Goal: Task Accomplishment & Management: Manage account settings

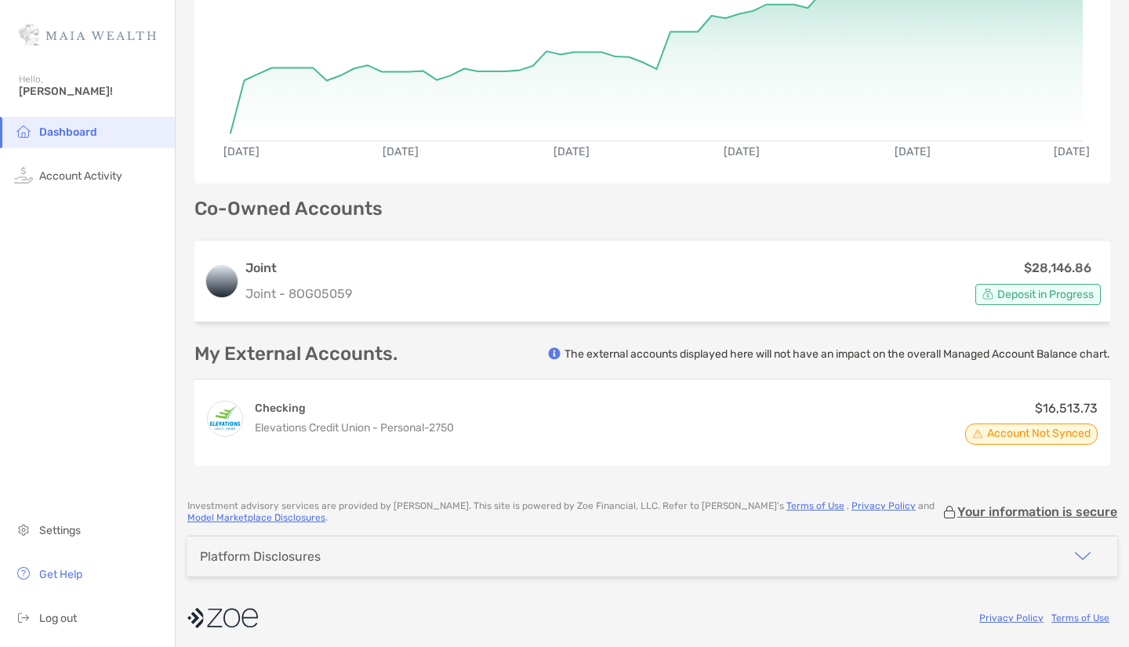
scroll to position [278, 0]
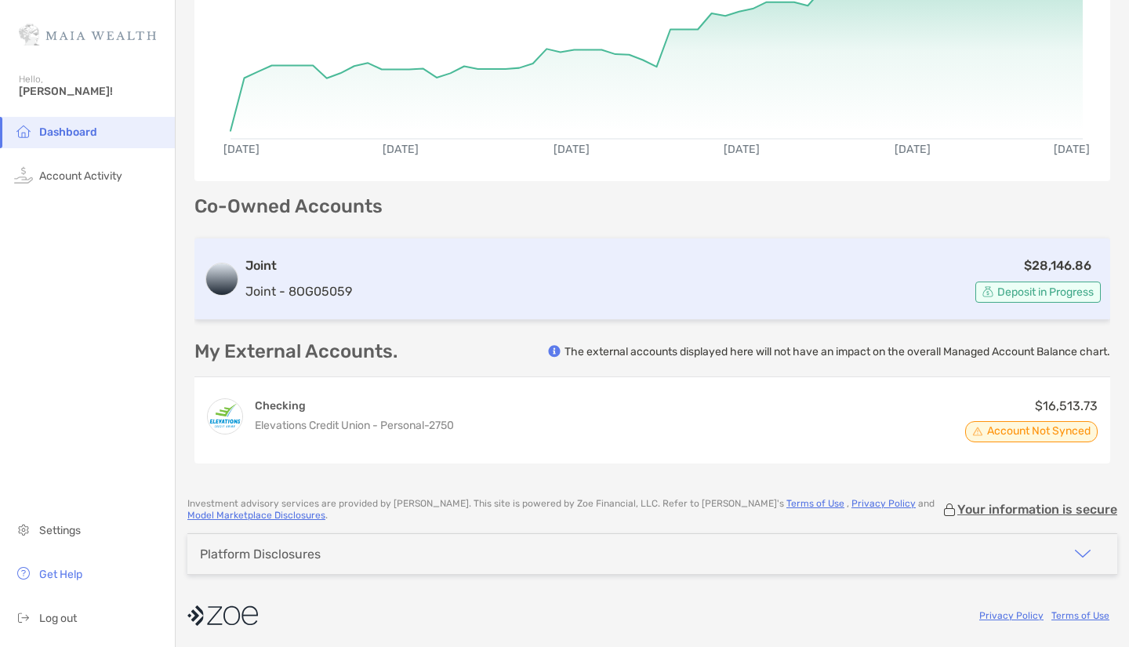
click at [574, 269] on div "$28,146.86 Deposit in Progress" at bounding box center [729, 279] width 742 height 47
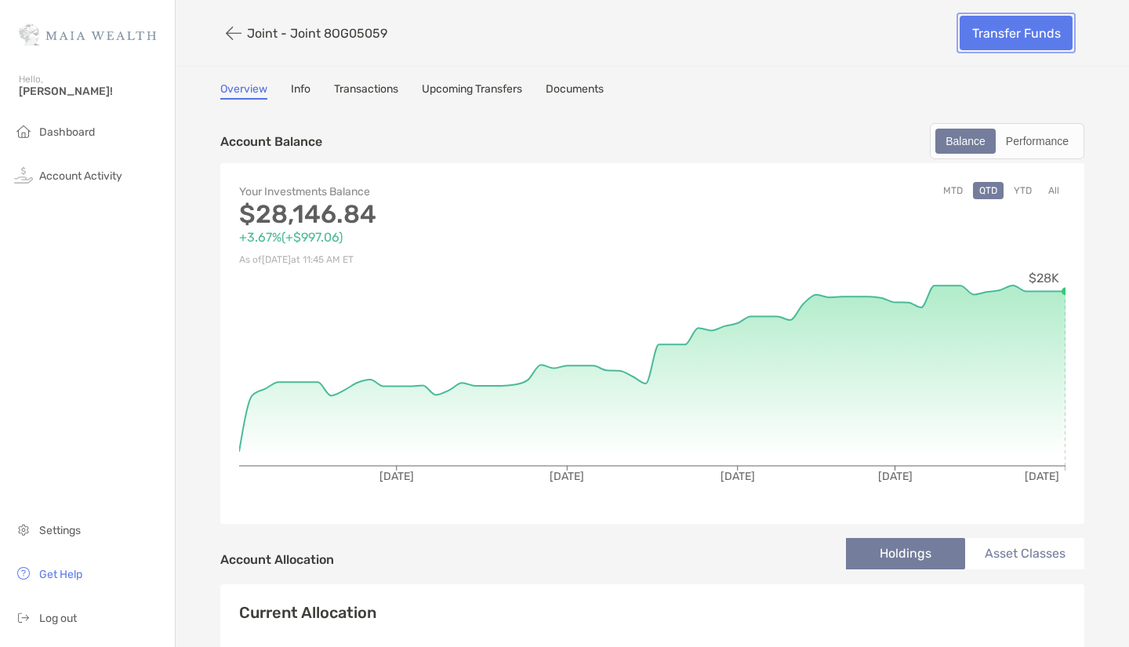
click at [996, 30] on link "Transfer Funds" at bounding box center [1016, 33] width 113 height 34
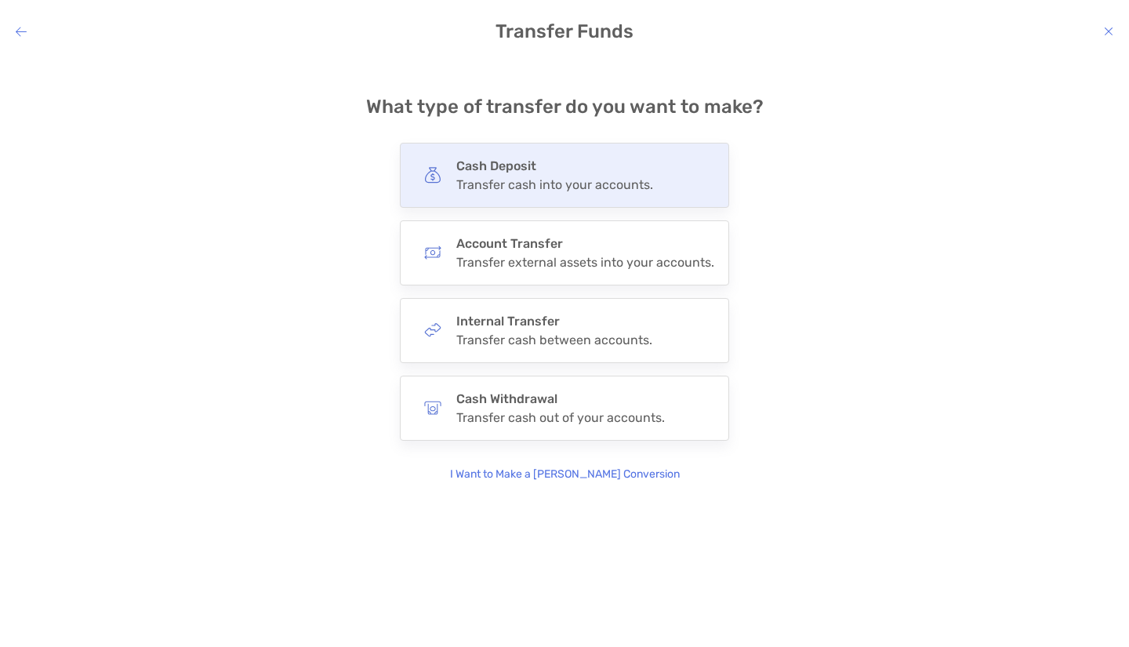
click at [584, 167] on h4 "Cash Deposit" at bounding box center [554, 165] width 197 height 15
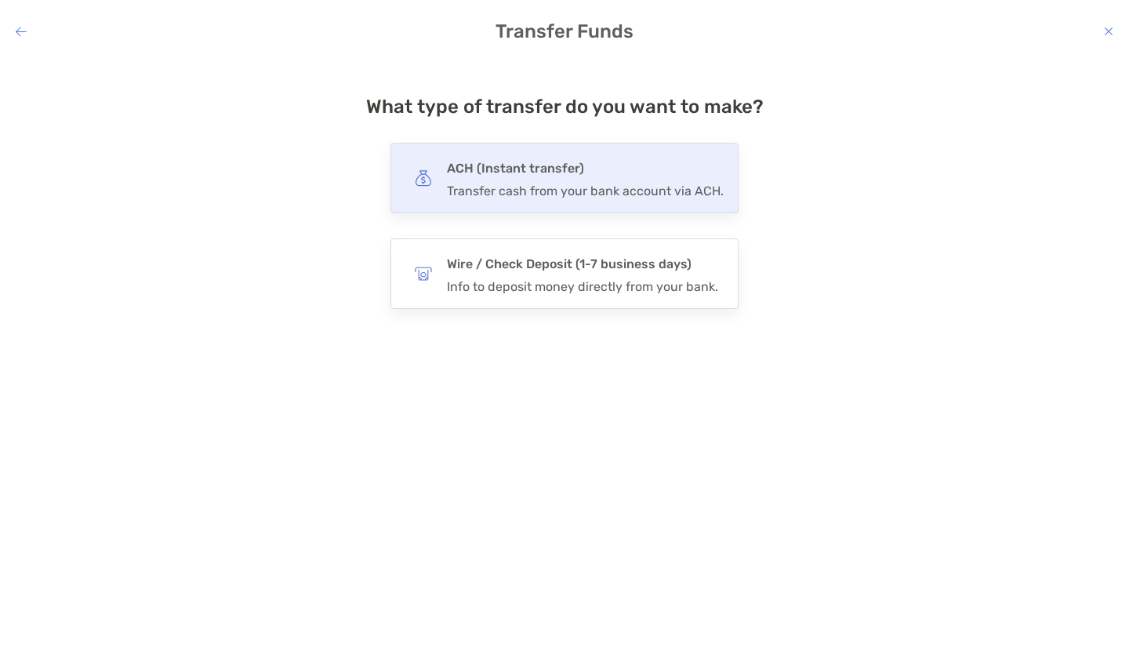
click at [637, 169] on h4 "ACH (Instant transfer)" at bounding box center [585, 169] width 277 height 22
click at [0, 0] on input "***" at bounding box center [0, 0] width 0 height 0
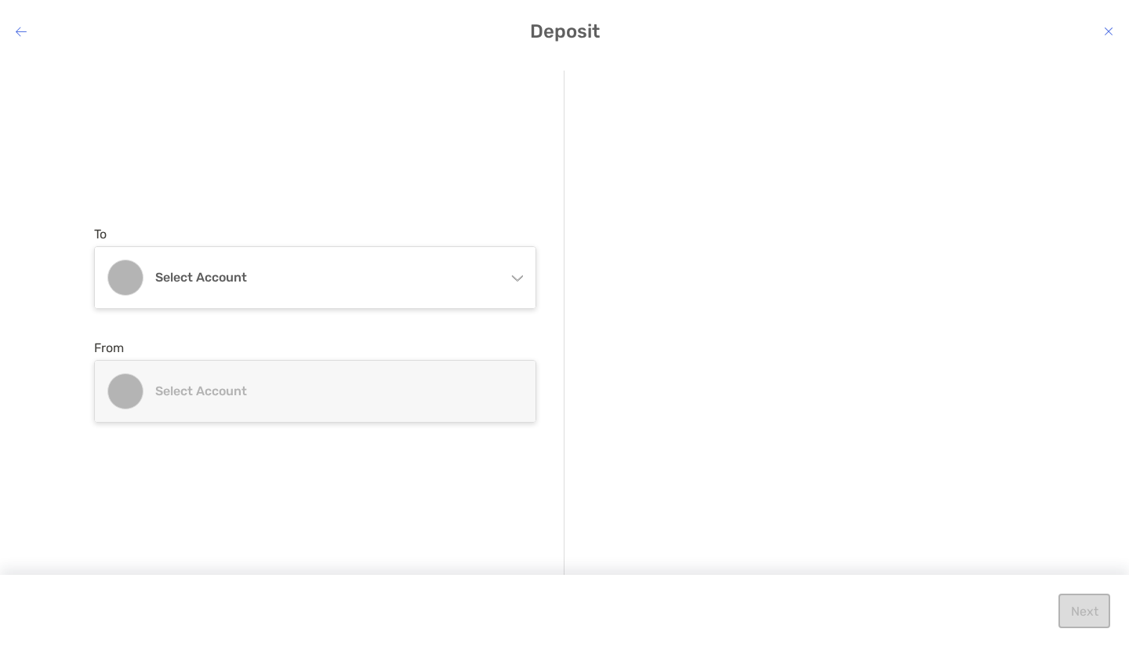
click at [517, 280] on icon "modal" at bounding box center [517, 277] width 11 height 5
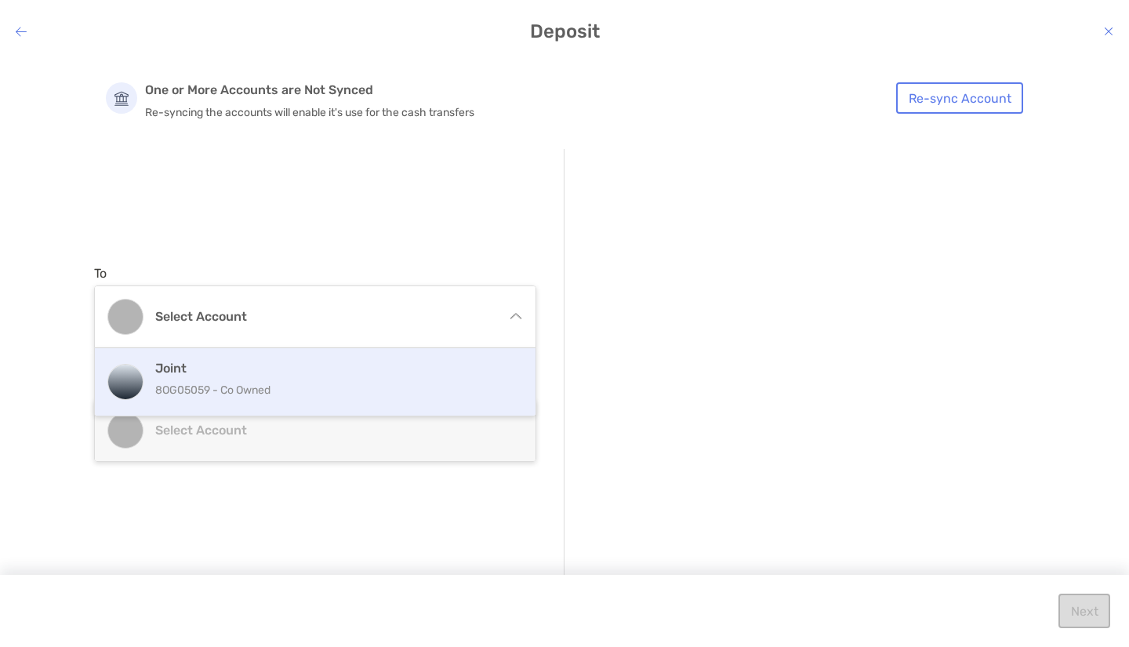
click at [419, 376] on div "Joint 8OG05059 - Co Owned" at bounding box center [332, 382] width 354 height 42
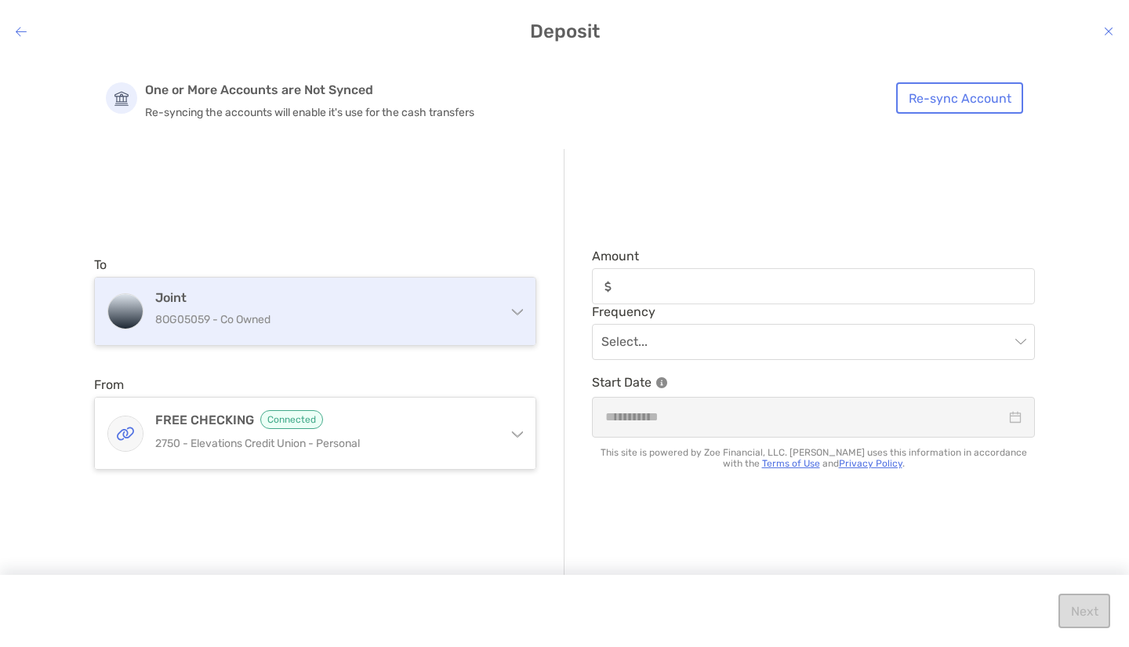
click at [513, 328] on div "Joint 8OG05059 - Co Owned" at bounding box center [315, 311] width 441 height 67
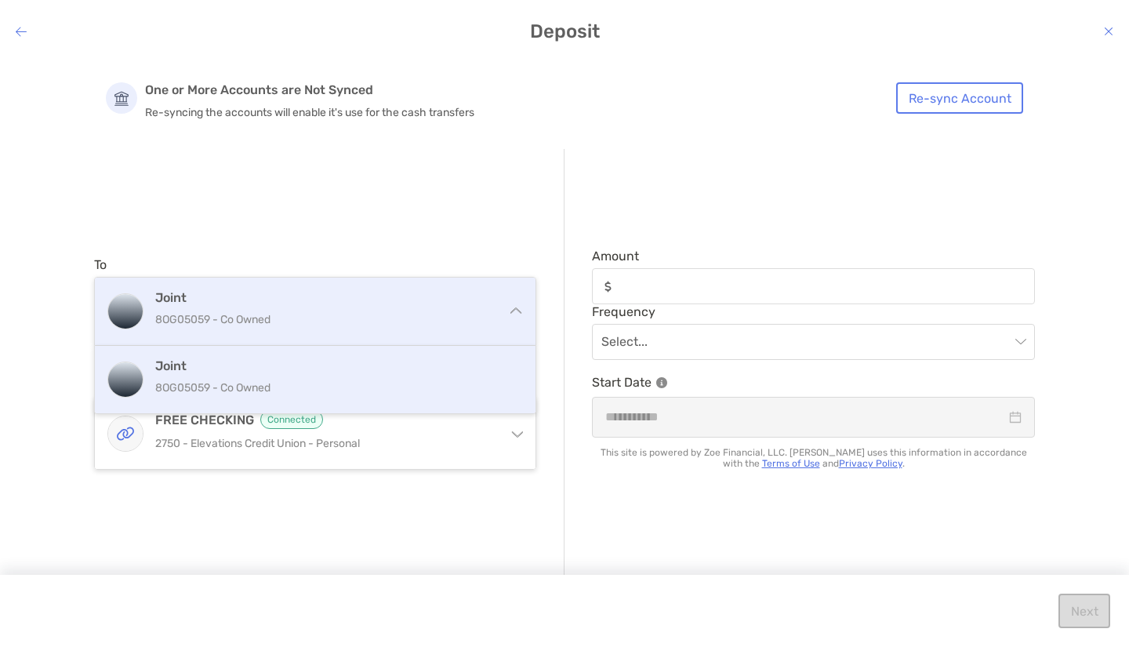
click at [513, 328] on div "Joint 8OG05059 - Co Owned" at bounding box center [315, 311] width 441 height 67
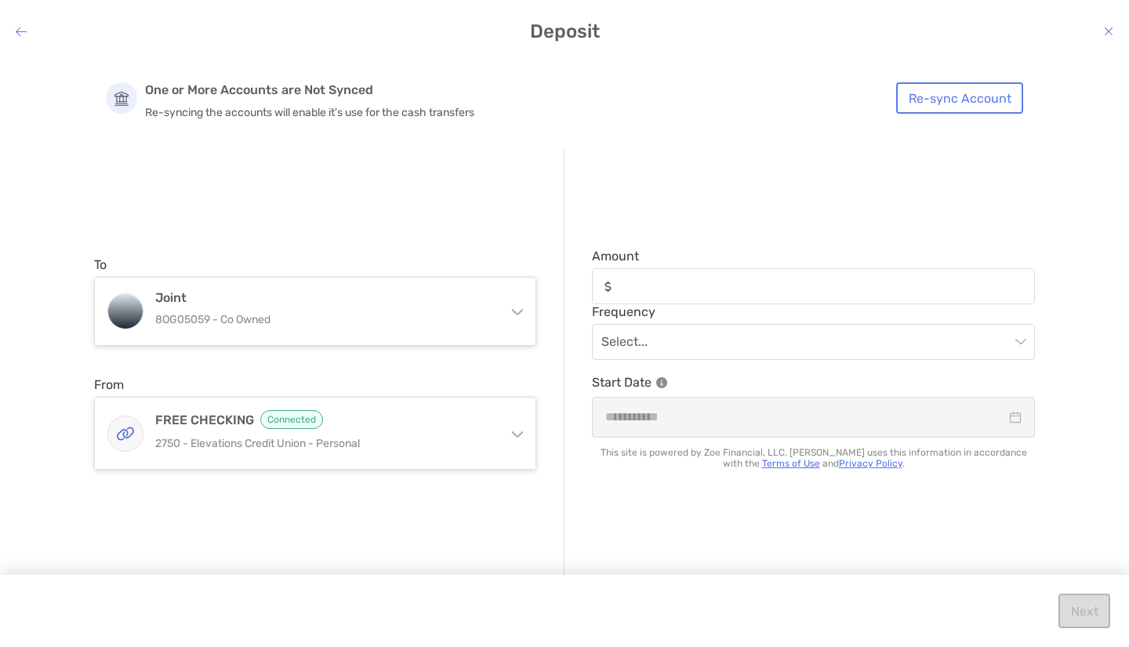
click at [517, 433] on icon "modal" at bounding box center [516, 431] width 13 height 13
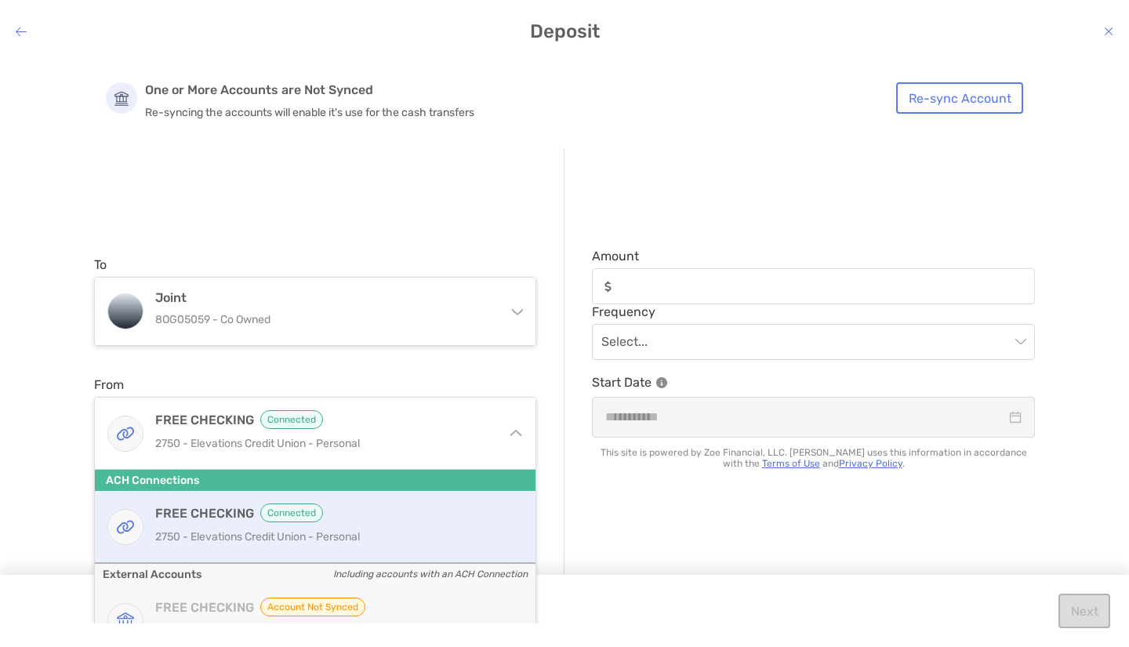
click at [428, 202] on div "To Joint 8OG05059 - Co Owned Joint 8OG05059 - Co Owned From FREE CHECKING Conne…" at bounding box center [329, 363] width 470 height 429
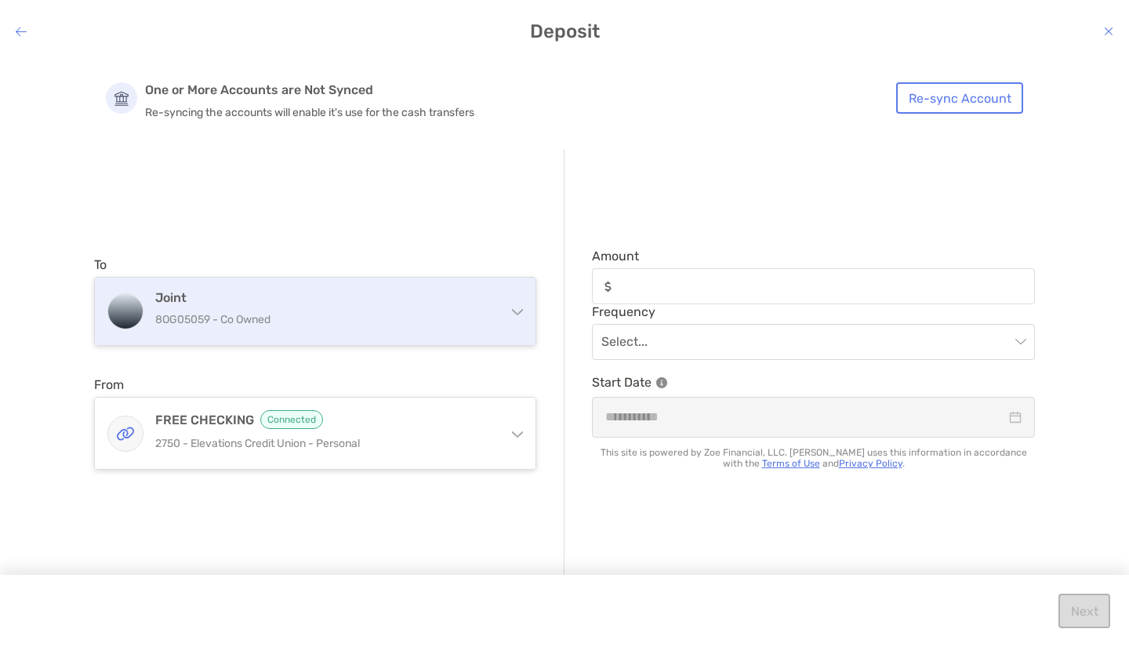
click at [440, 308] on div "Joint 8OG05059 - Co Owned" at bounding box center [324, 311] width 339 height 42
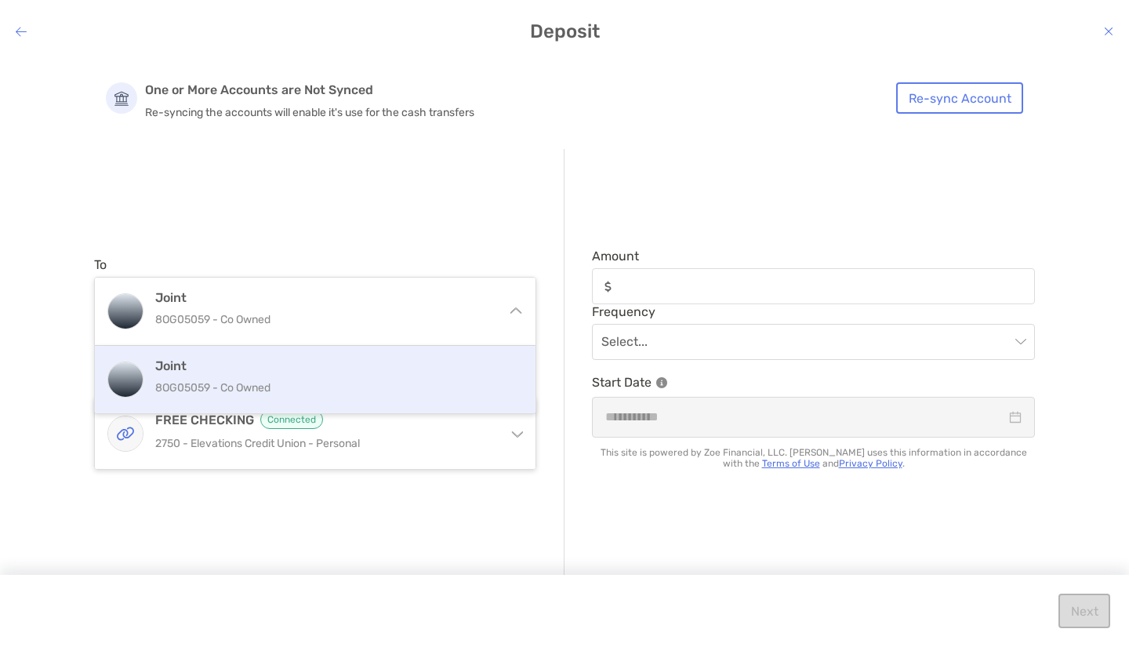
click at [416, 373] on div "Joint 8OG05059 - Co Owned" at bounding box center [332, 379] width 354 height 42
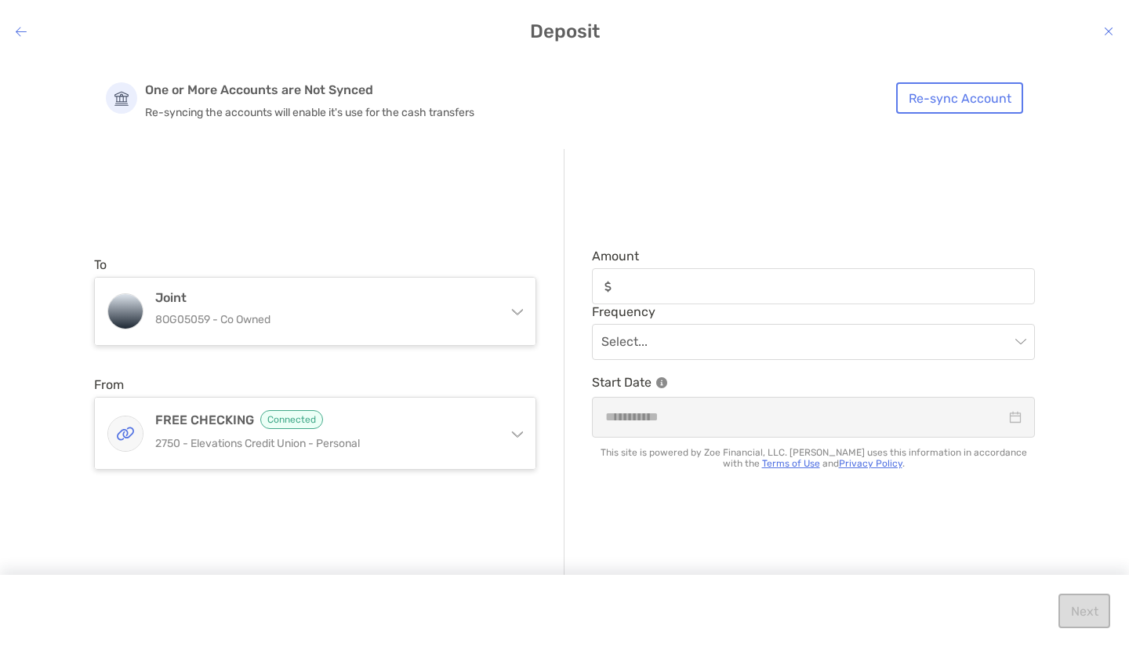
click at [23, 34] on icon "modal" at bounding box center [21, 31] width 11 height 13
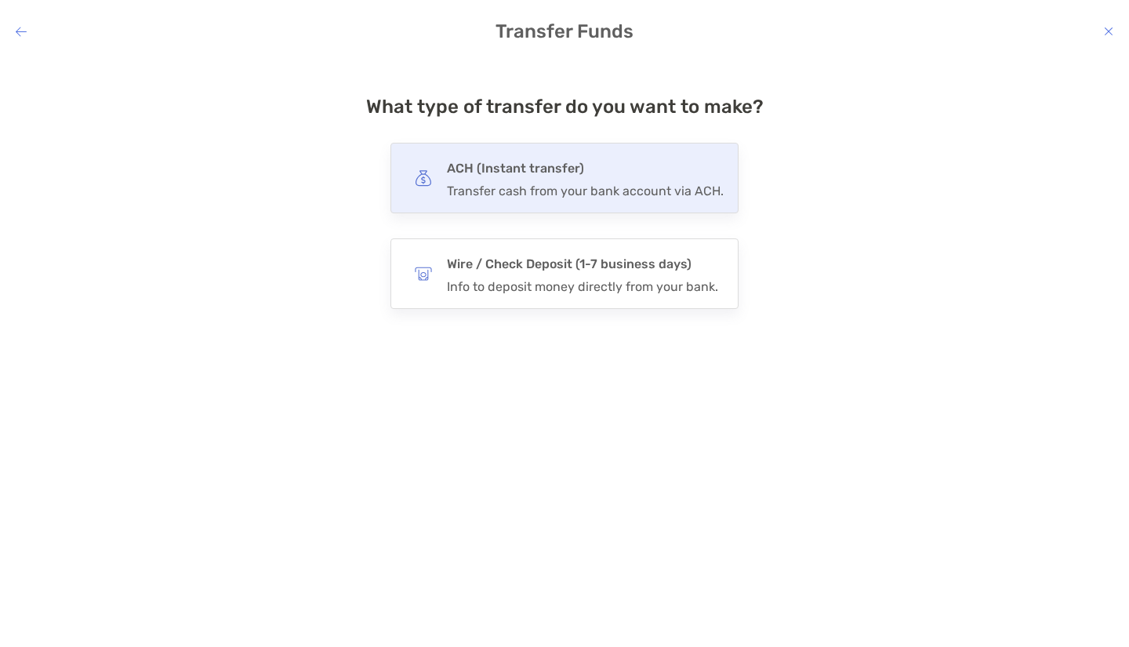
click at [545, 183] on div "Transfer cash from your bank account via ACH." at bounding box center [585, 190] width 277 height 15
click at [0, 0] on input "***" at bounding box center [0, 0] width 0 height 0
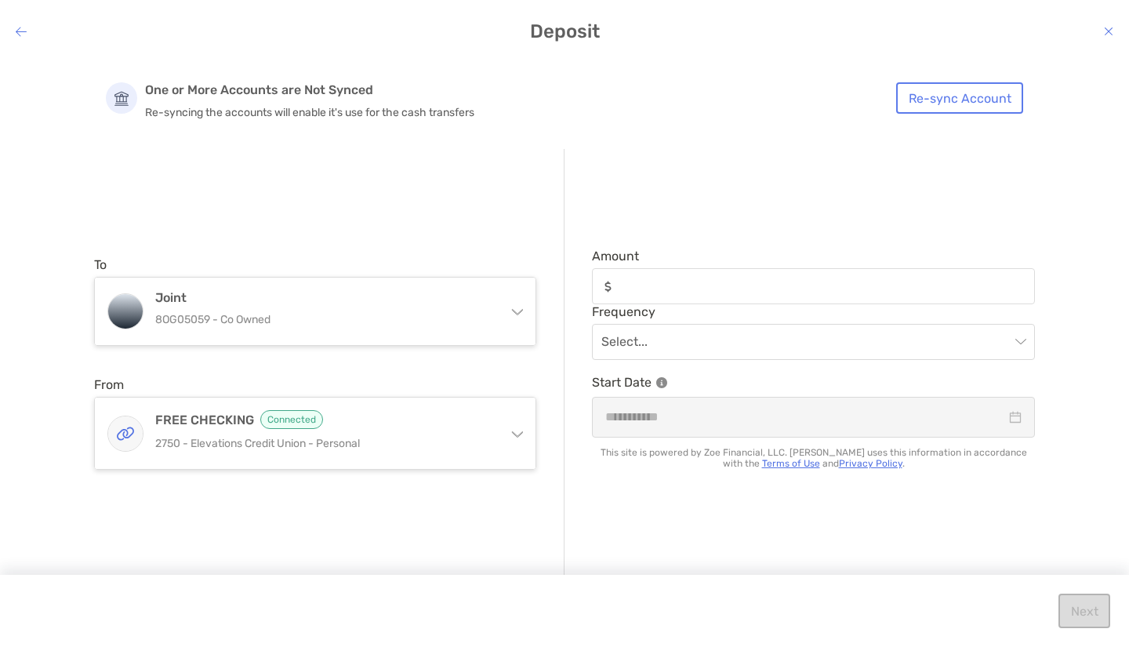
click at [513, 309] on icon "modal" at bounding box center [516, 309] width 13 height 13
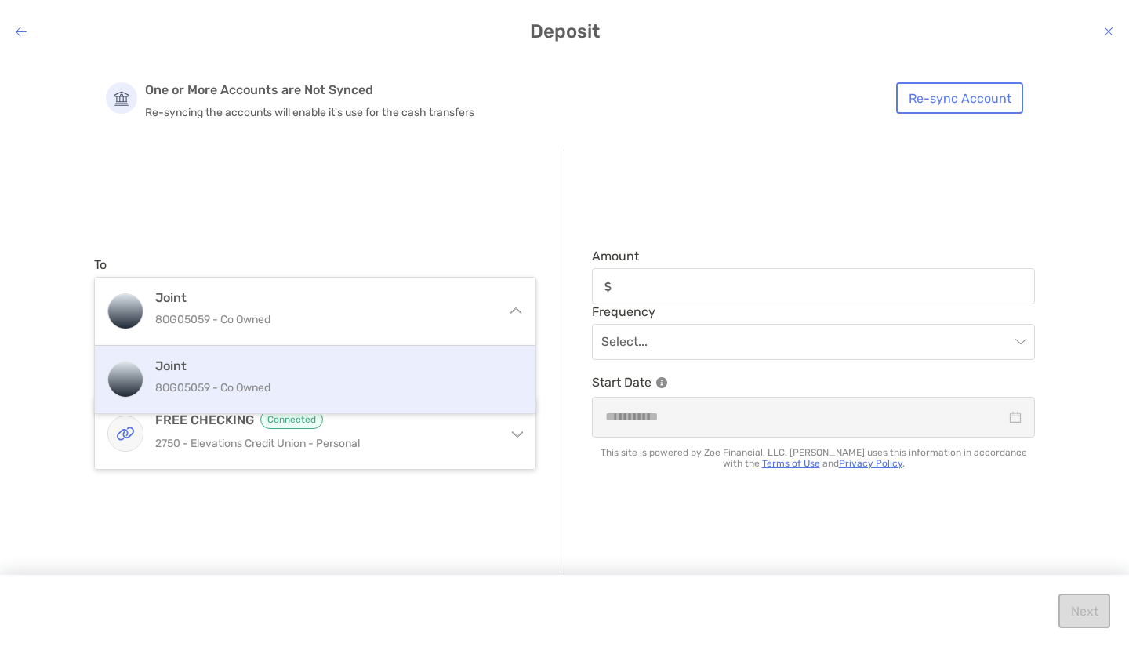
click at [513, 309] on icon "modal" at bounding box center [516, 313] width 13 height 13
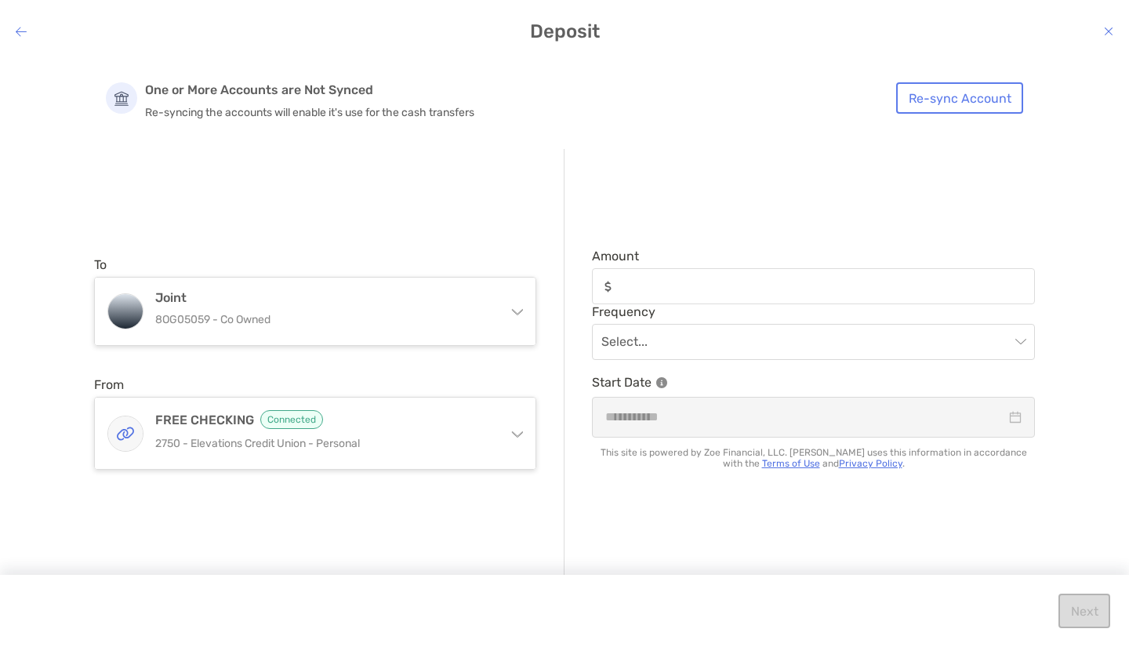
click at [4, 28] on h4 "Deposit" at bounding box center [564, 31] width 1129 height 22
click at [14, 28] on h4 "Deposit" at bounding box center [564, 31] width 1129 height 22
click at [20, 28] on icon "modal" at bounding box center [21, 31] width 11 height 13
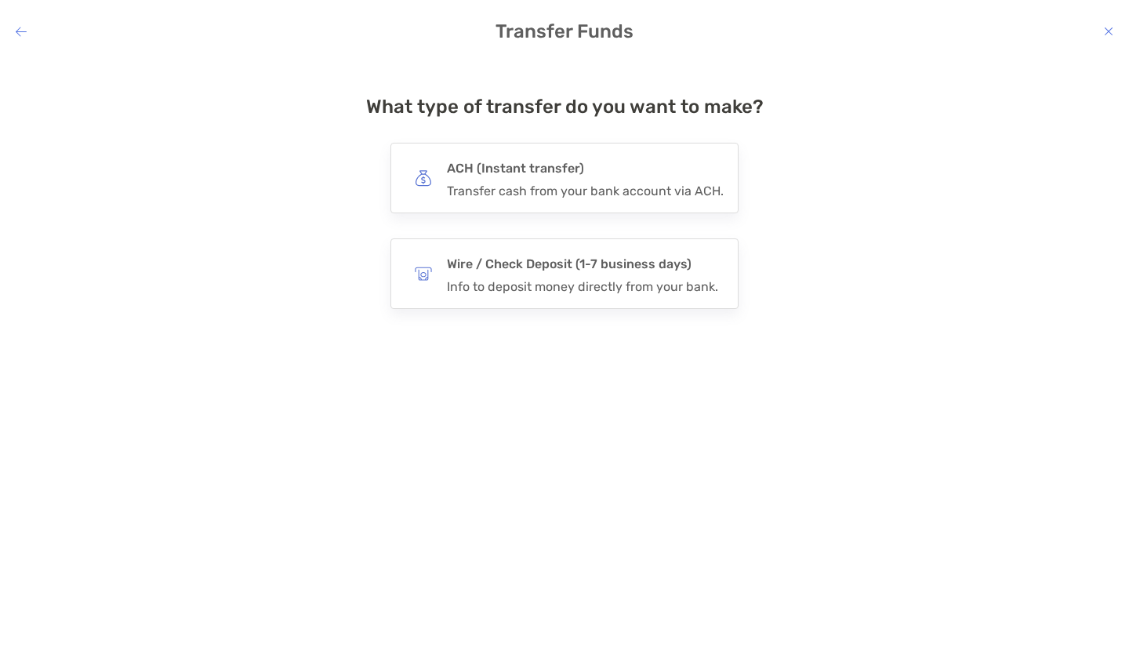
click at [20, 28] on icon "modal" at bounding box center [21, 31] width 11 height 13
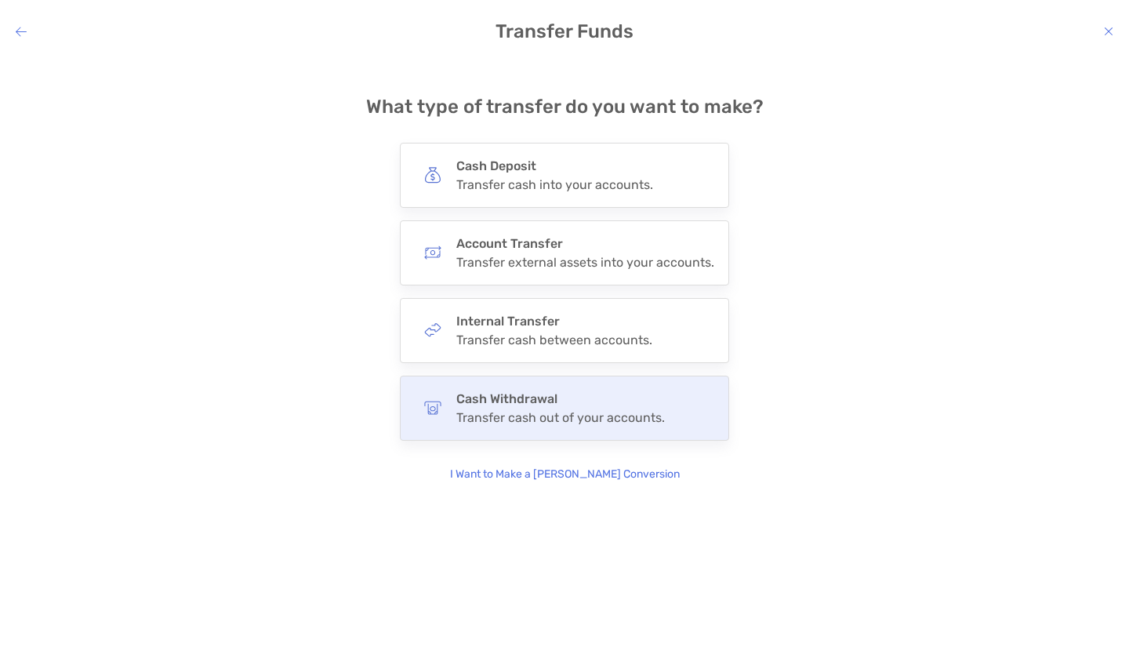
click at [513, 416] on div "Transfer cash out of your accounts." at bounding box center [560, 417] width 209 height 15
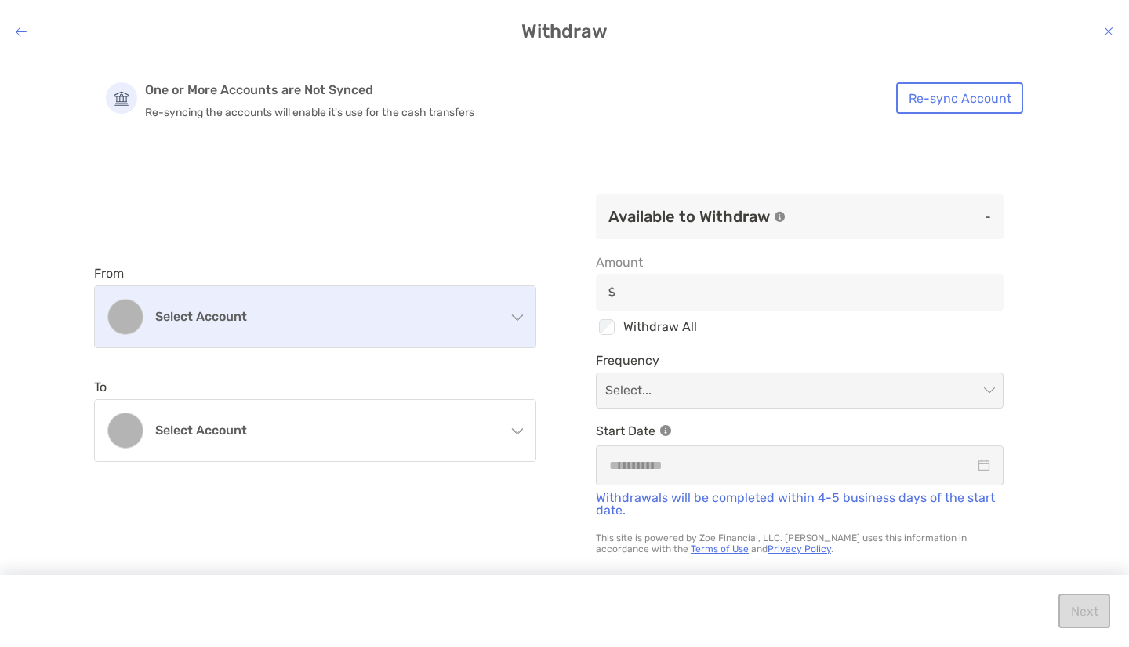
click at [517, 321] on div "Select account" at bounding box center [315, 316] width 441 height 61
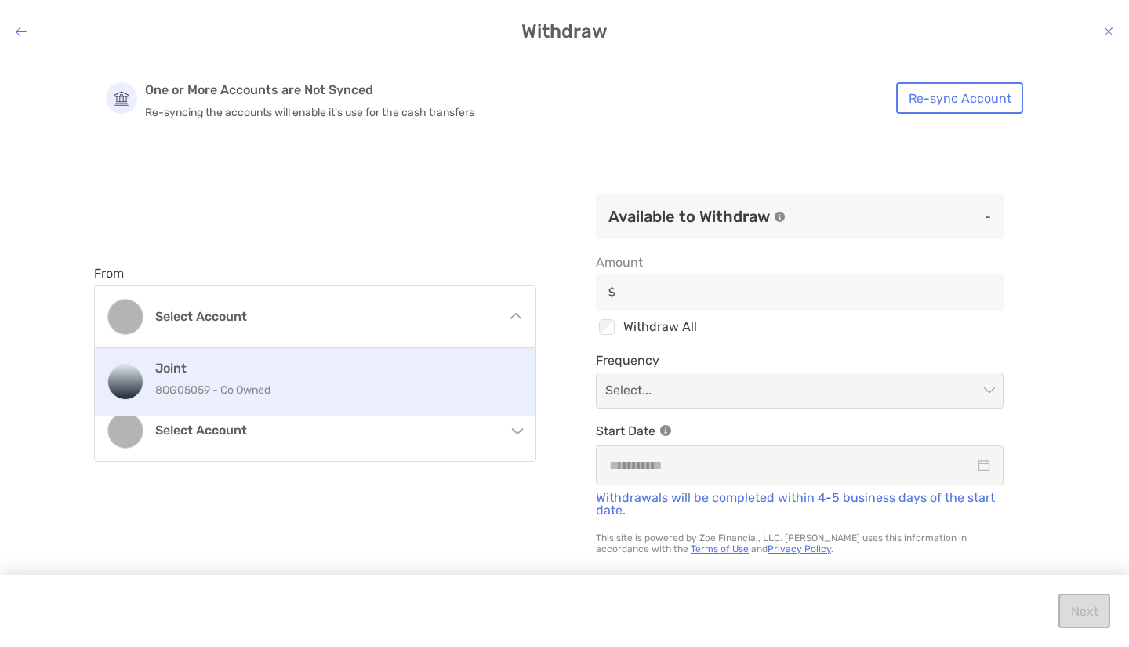
click at [453, 387] on p "8OG05059 - Co Owned" at bounding box center [332, 390] width 354 height 20
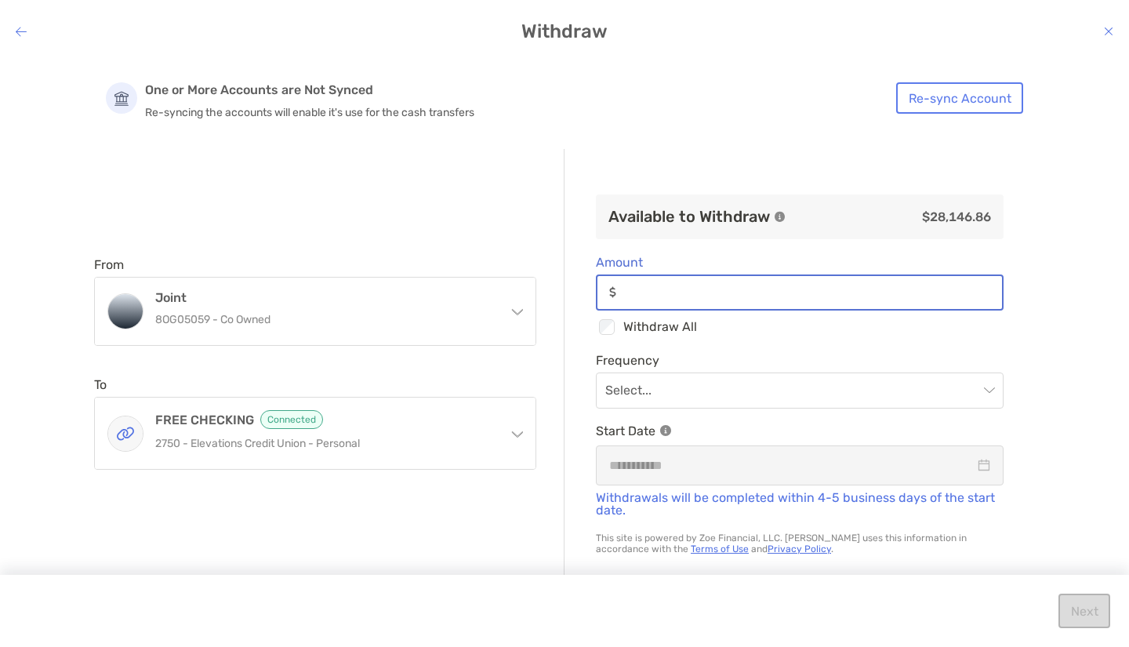
click at [741, 293] on input "Amount" at bounding box center [811, 291] width 379 height 13
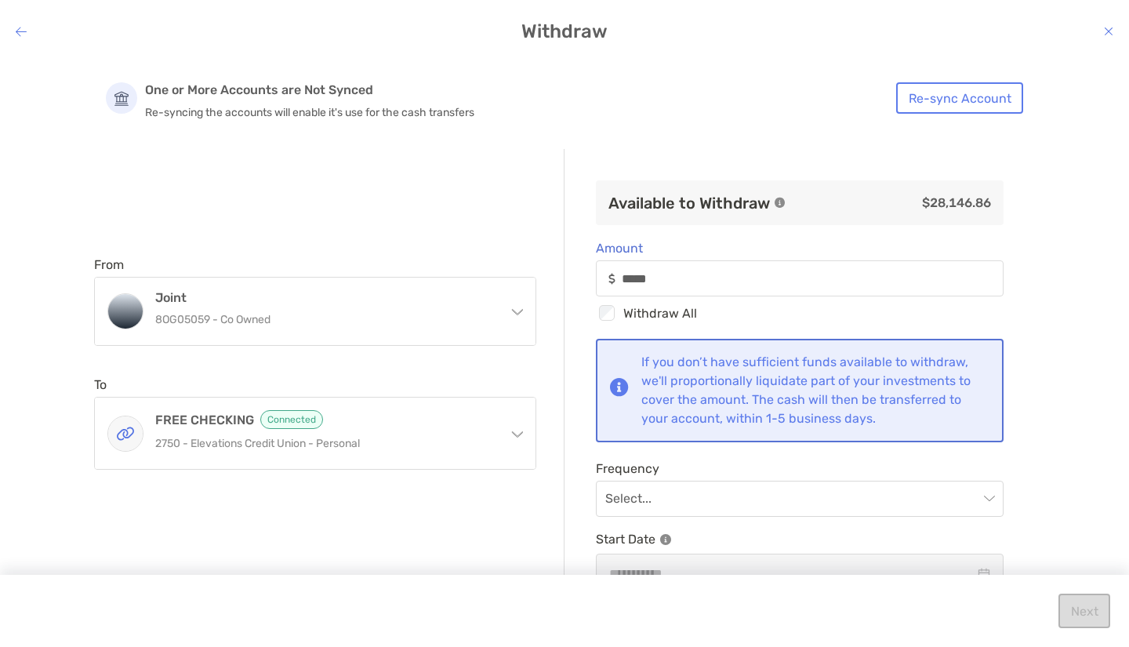
click at [833, 455] on div "Available to Withdraw $28,146.86 Amount ***** Checkbox Withdraw All If you don’…" at bounding box center [799, 363] width 470 height 429
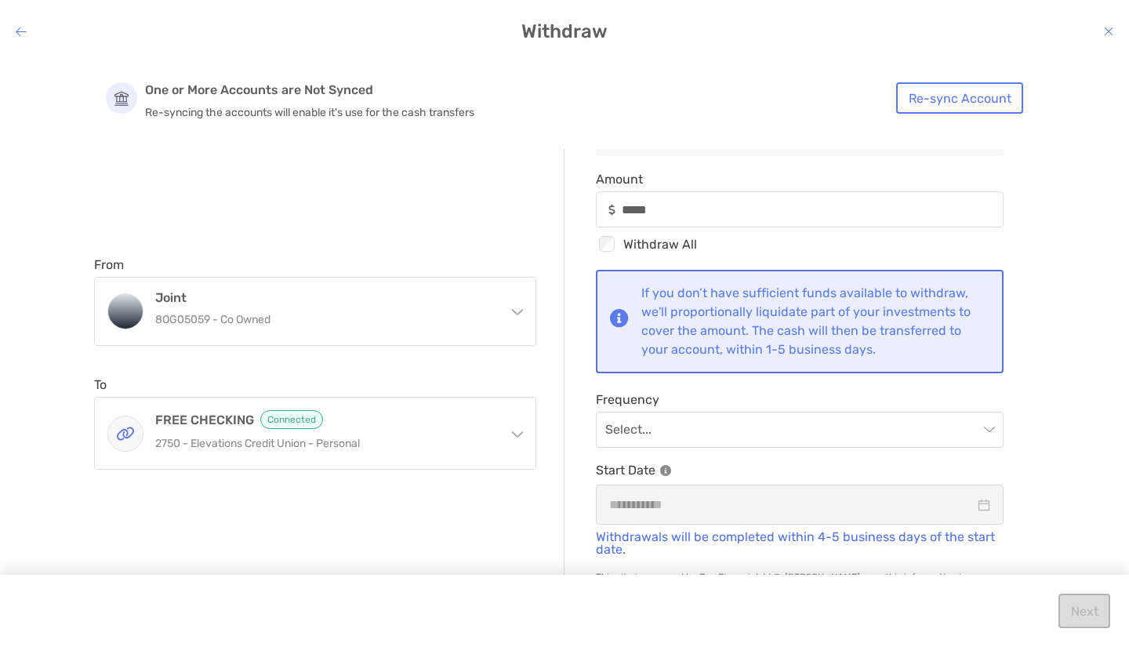
scroll to position [88, 0]
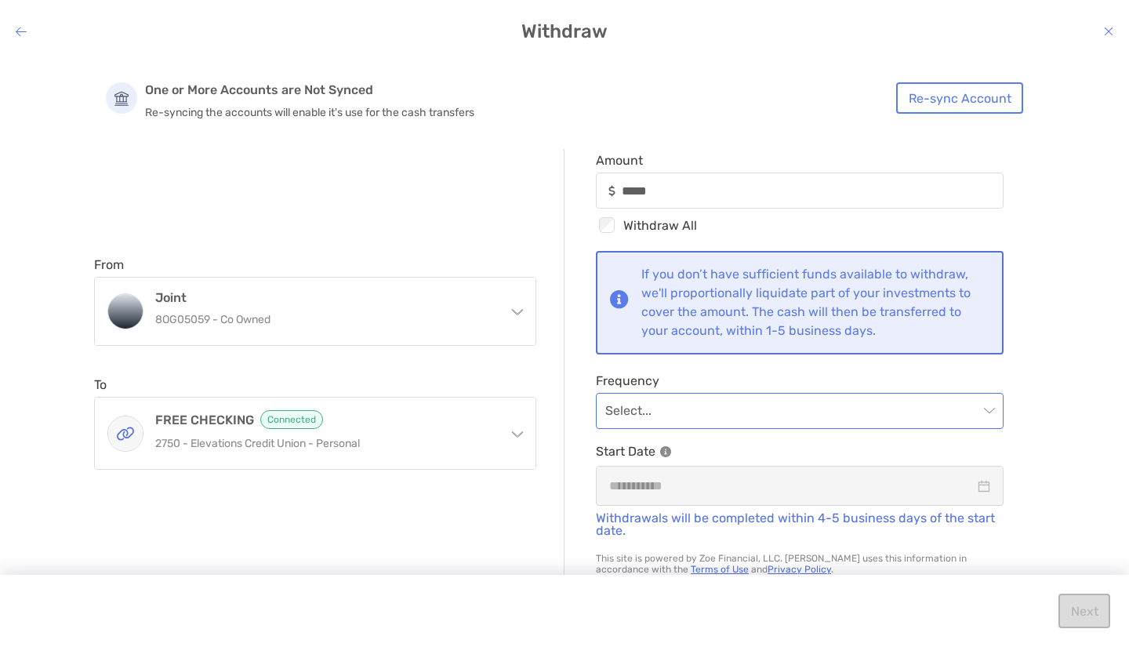
click at [972, 407] on span "modal" at bounding box center [799, 411] width 389 height 34
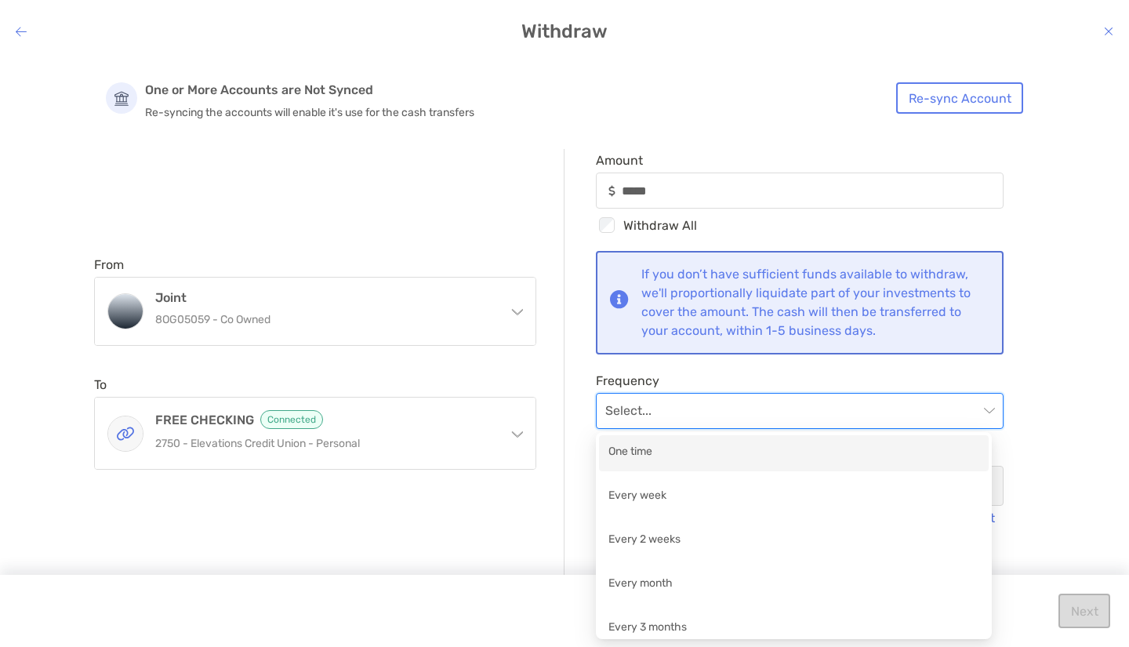
click at [749, 455] on div "One time" at bounding box center [793, 453] width 371 height 20
type input "*****"
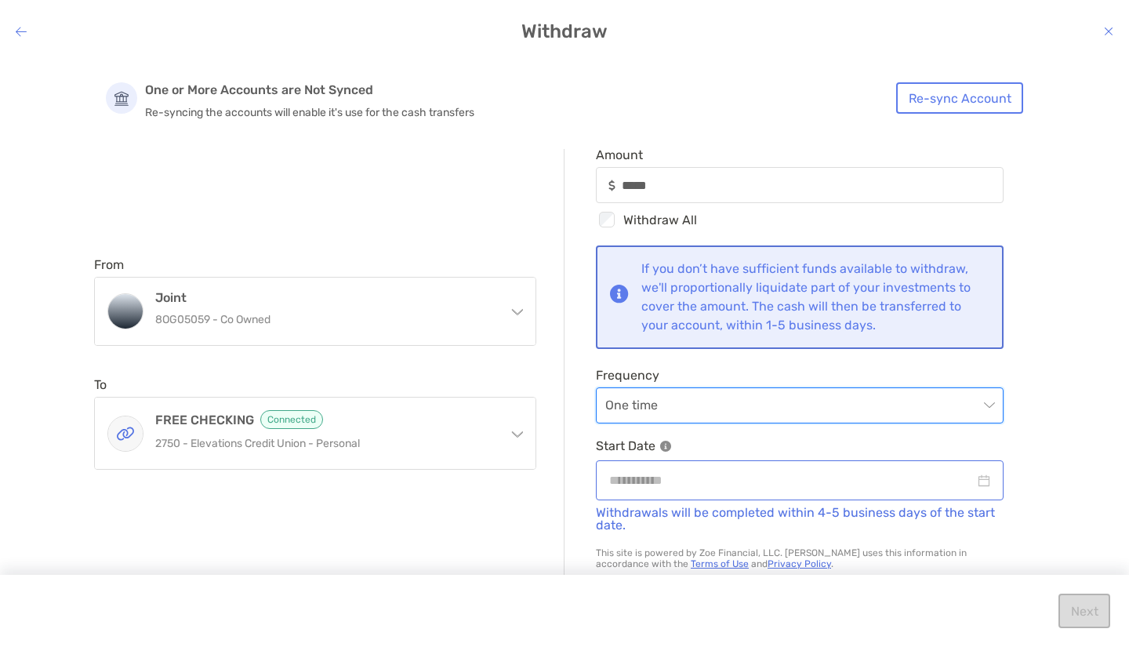
scroll to position [94, 0]
click at [971, 478] on div "modal" at bounding box center [799, 480] width 381 height 20
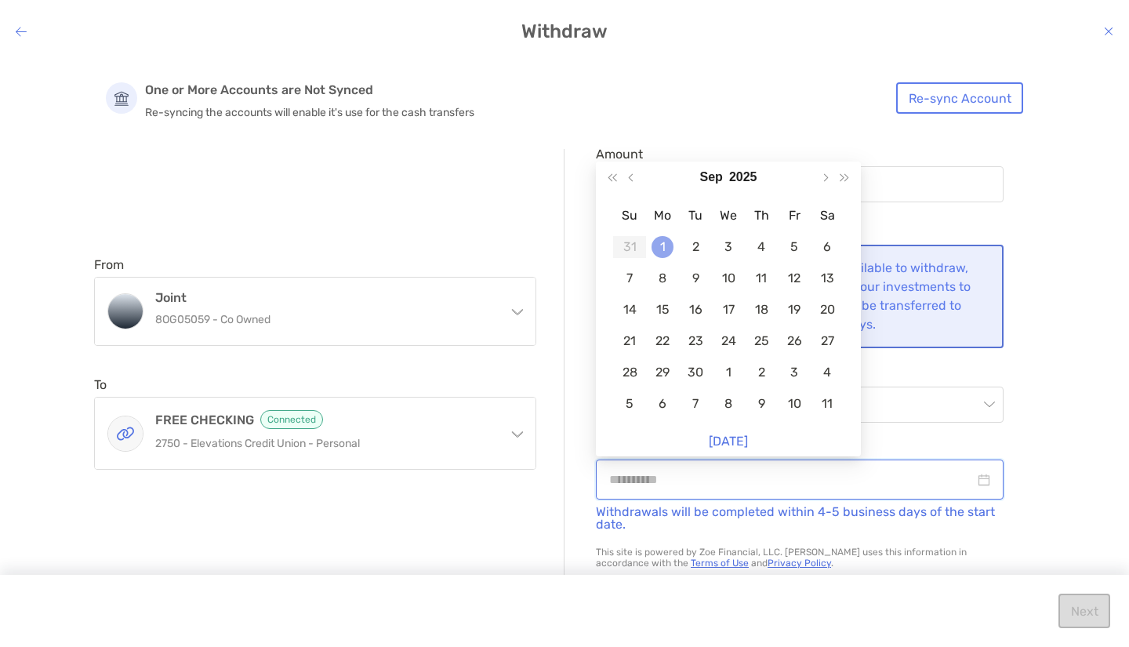
type input "**********"
click at [661, 248] on div "1" at bounding box center [662, 247] width 22 height 22
type input "*****"
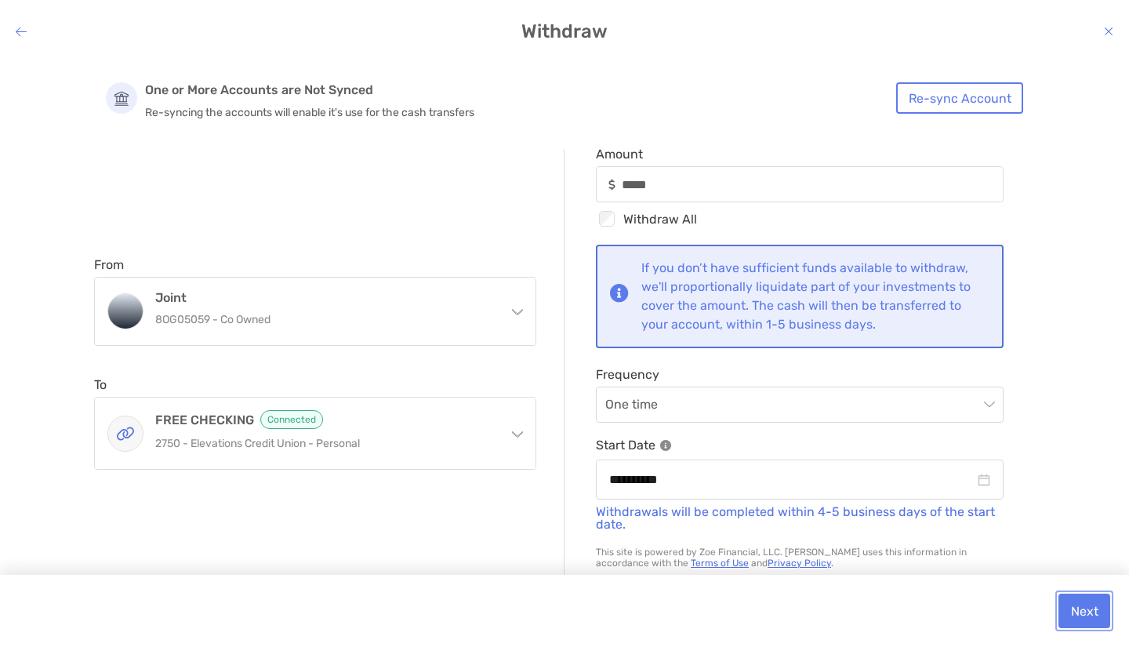
click at [1087, 611] on button "Next" at bounding box center [1084, 610] width 52 height 34
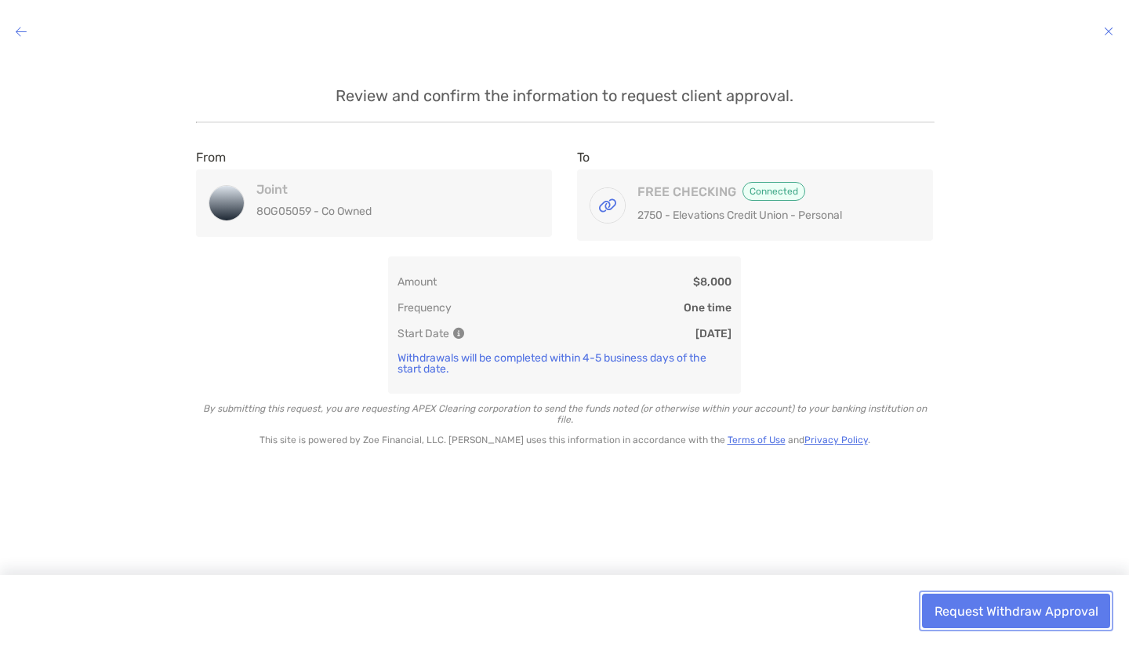
click at [969, 604] on button "Request Withdraw Approval" at bounding box center [1016, 610] width 188 height 34
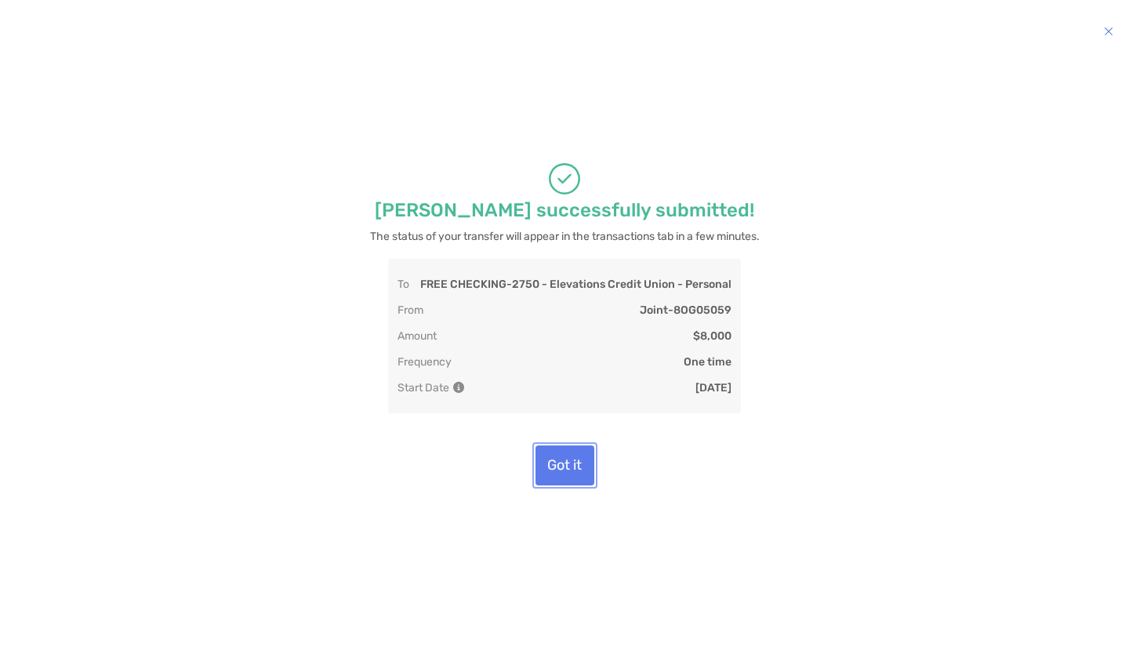
click at [566, 471] on button "Got it" at bounding box center [564, 465] width 59 height 40
